Goal: Obtain resource: Download file/media

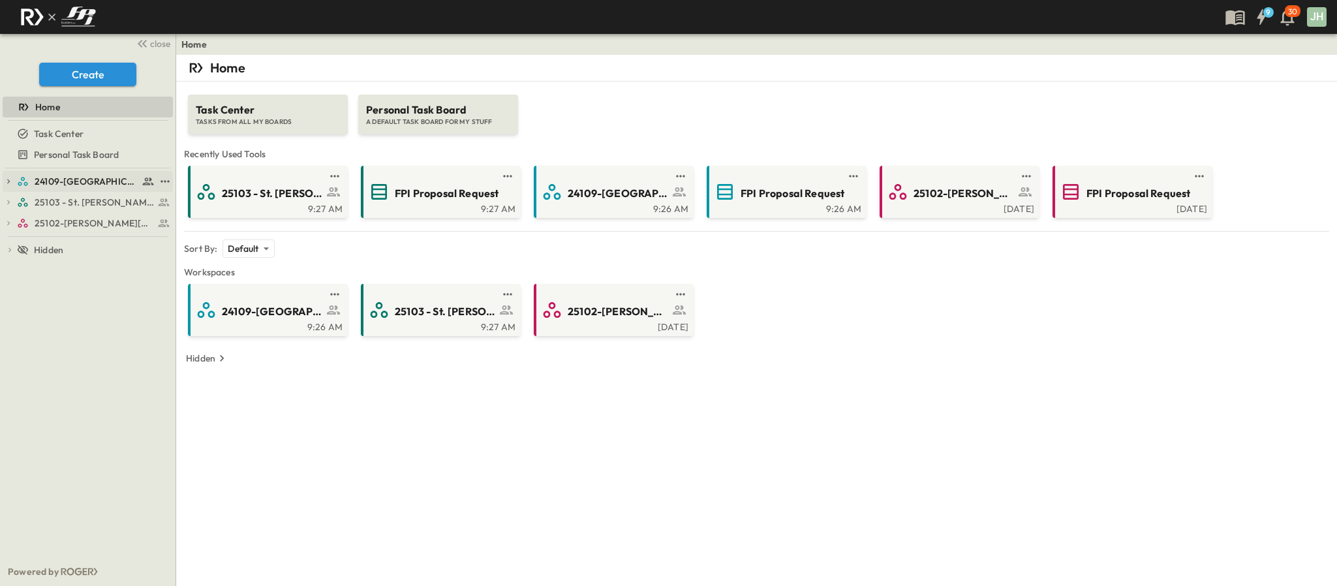
click at [51, 171] on div "24109-[GEOGRAPHIC_DATA][PERSON_NAME]" at bounding box center [88, 181] width 170 height 21
click at [52, 185] on span "24109-[GEOGRAPHIC_DATA][PERSON_NAME]" at bounding box center [87, 181] width 104 height 13
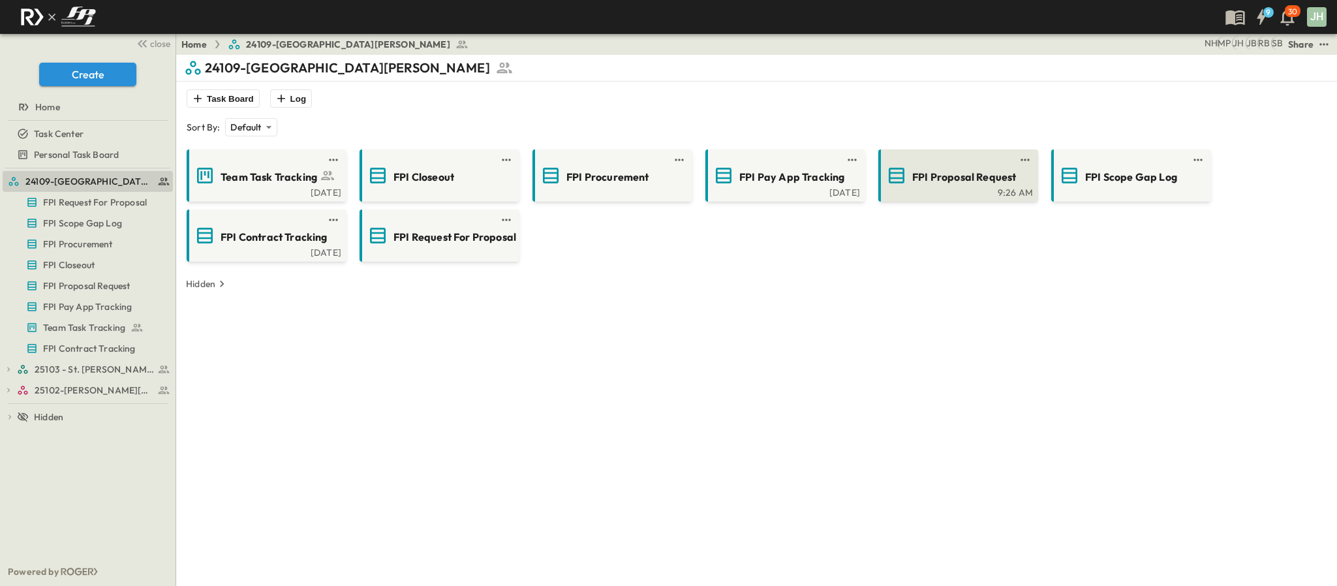
click at [1010, 194] on div "9:26 AM" at bounding box center [957, 191] width 152 height 10
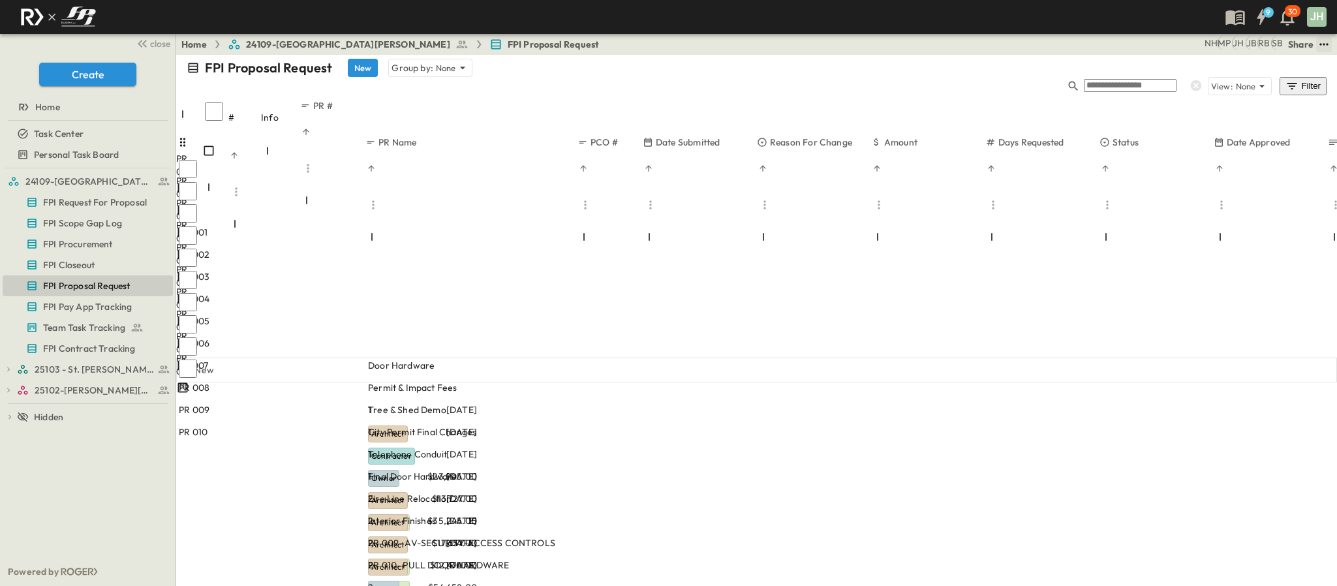
click at [1325, 45] on icon "test" at bounding box center [1324, 44] width 13 height 13
click at [1206, 159] on li "PDF" at bounding box center [1215, 172] width 29 height 29
